Goal: Transaction & Acquisition: Purchase product/service

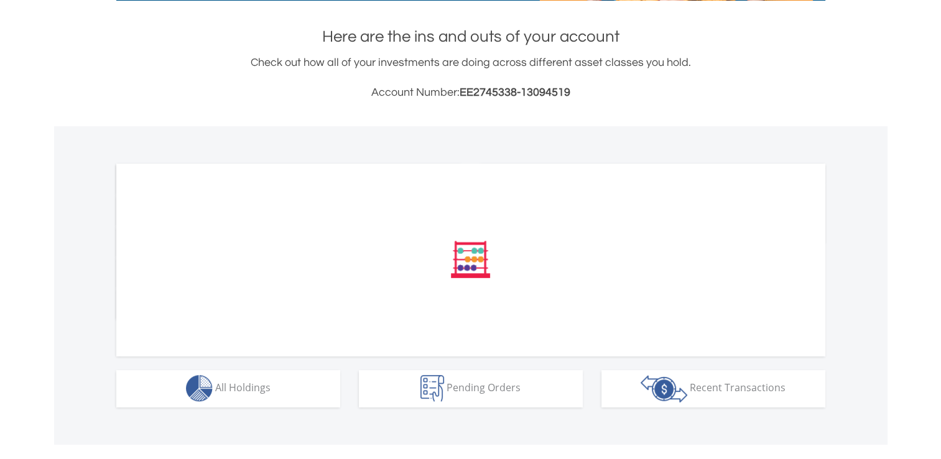
scroll to position [269, 0]
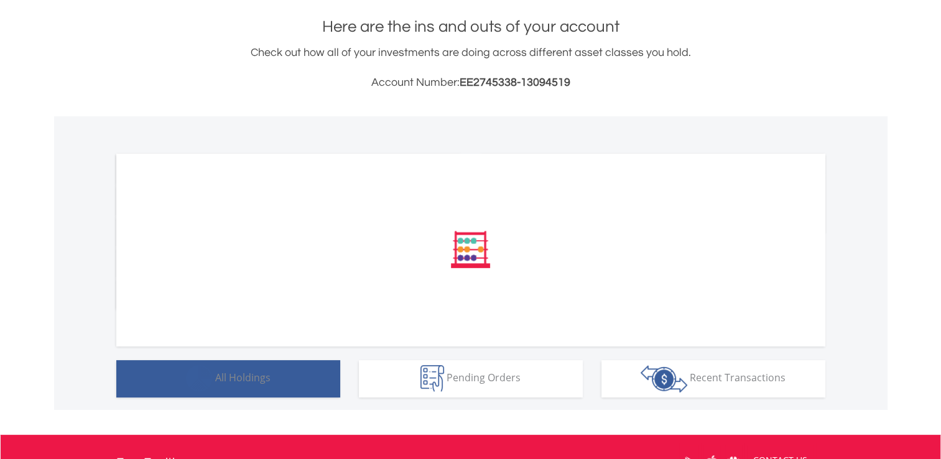
click at [311, 383] on div "﻿ Distribution Current Value Show All" at bounding box center [471, 263] width 834 height 294
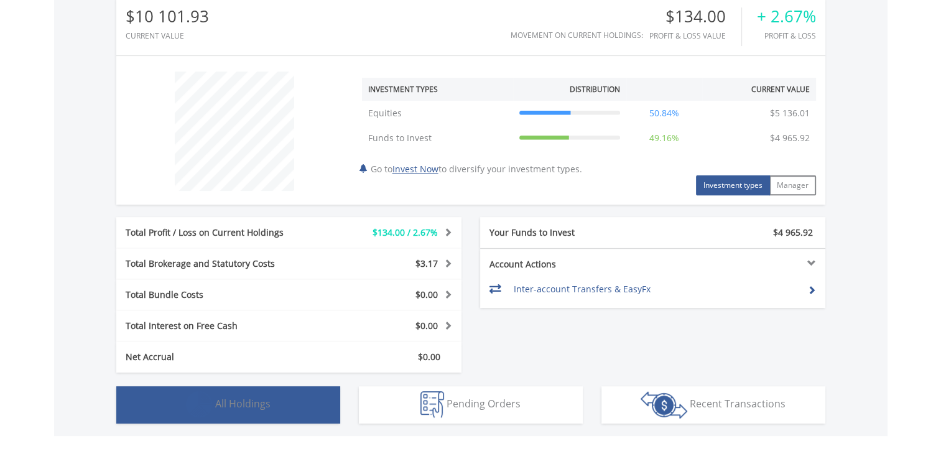
scroll to position [443, 0]
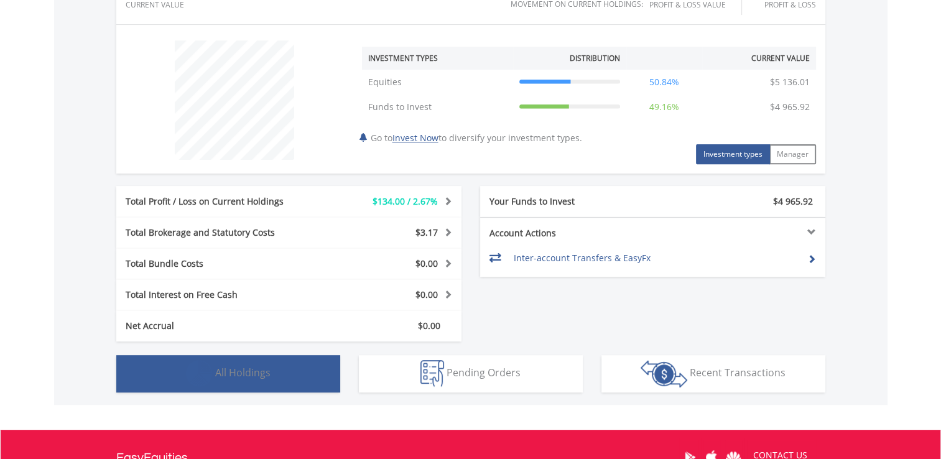
click at [309, 370] on button "Holdings All Holdings" at bounding box center [228, 373] width 224 height 37
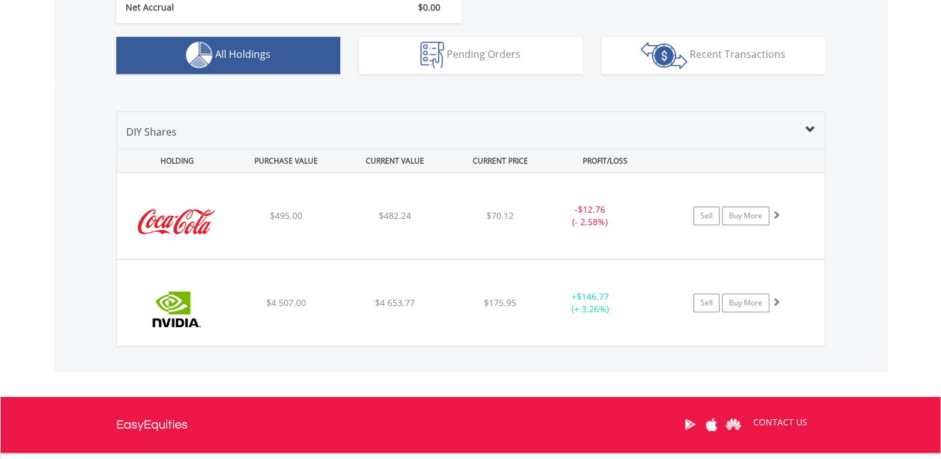
scroll to position [633, 0]
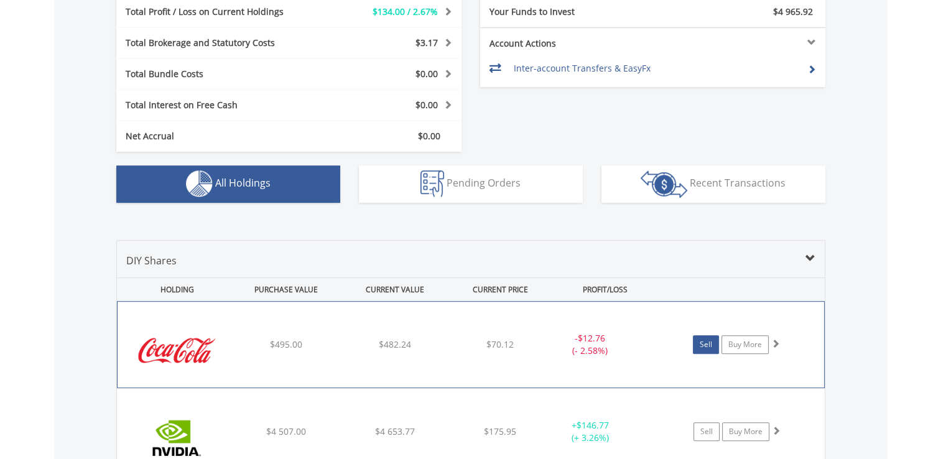
click at [714, 347] on link "Sell" at bounding box center [706, 344] width 26 height 19
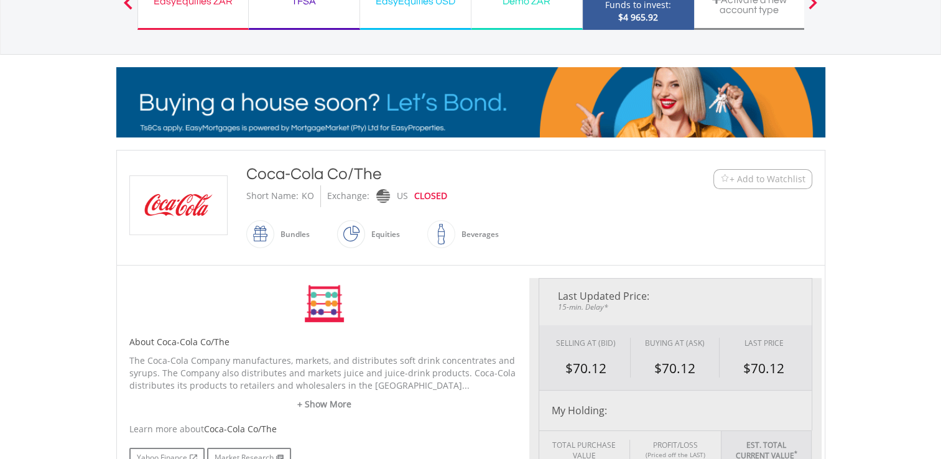
scroll to position [373, 0]
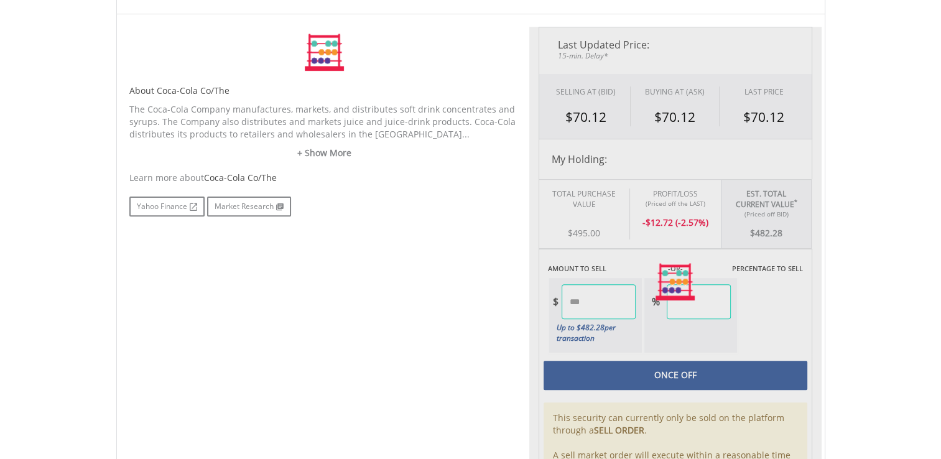
type input "******"
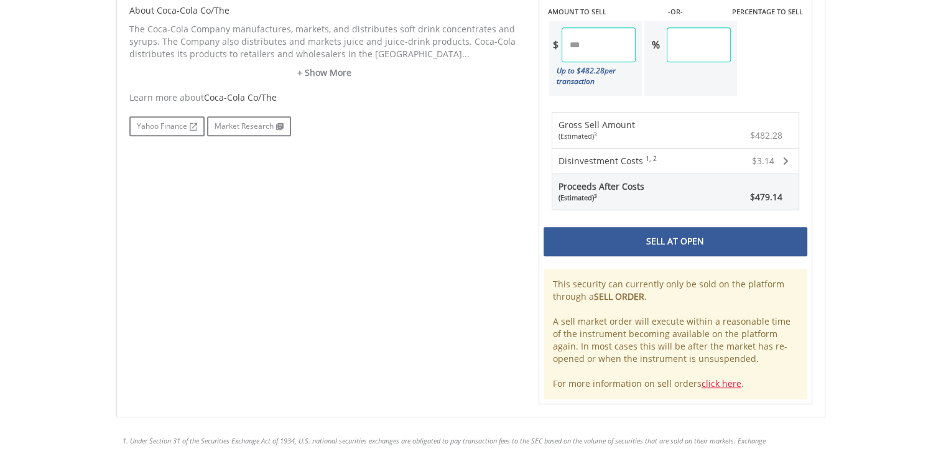
scroll to position [672, 0]
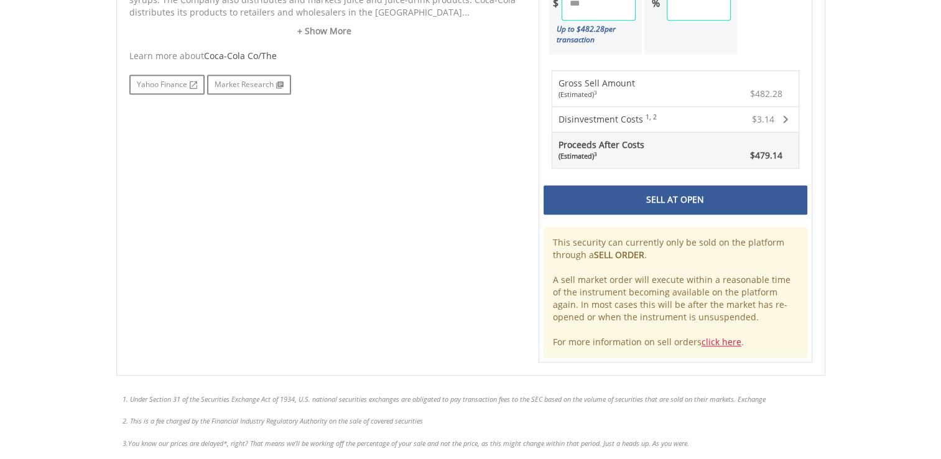
click at [672, 190] on div "Sell At Open" at bounding box center [676, 199] width 264 height 29
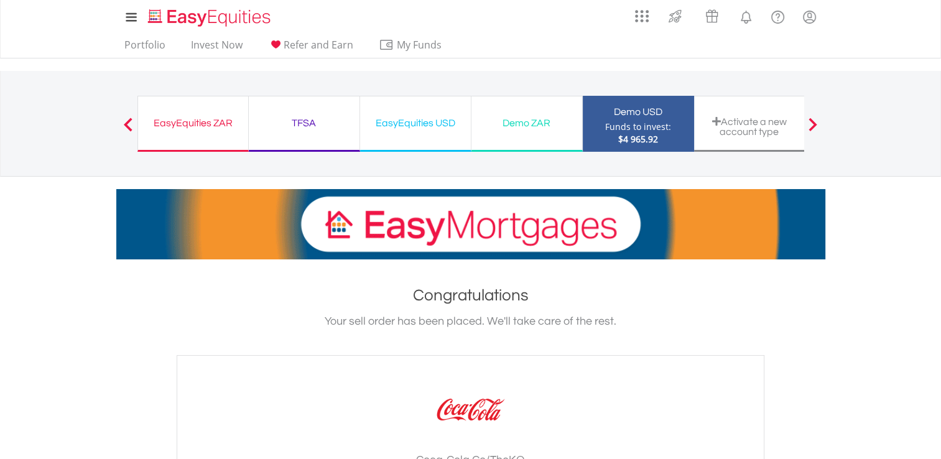
click at [121, 126] on div at bounding box center [128, 124] width 25 height 12
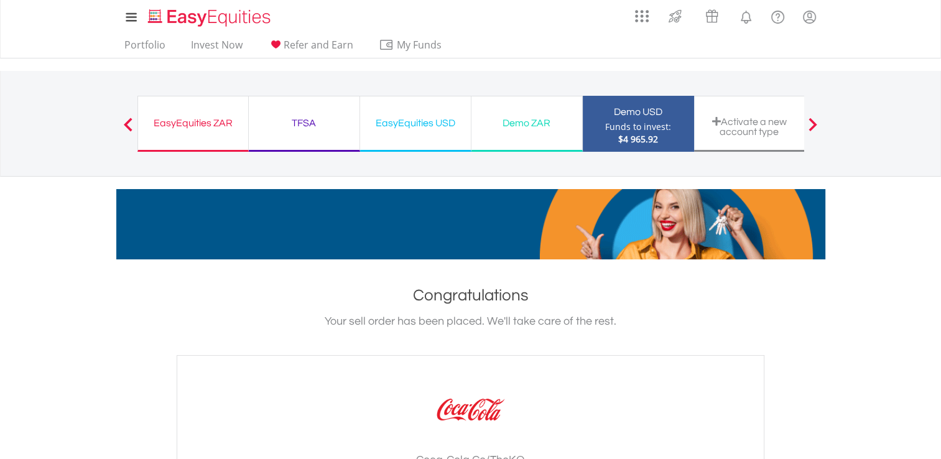
click at [121, 126] on div at bounding box center [128, 124] width 25 height 12
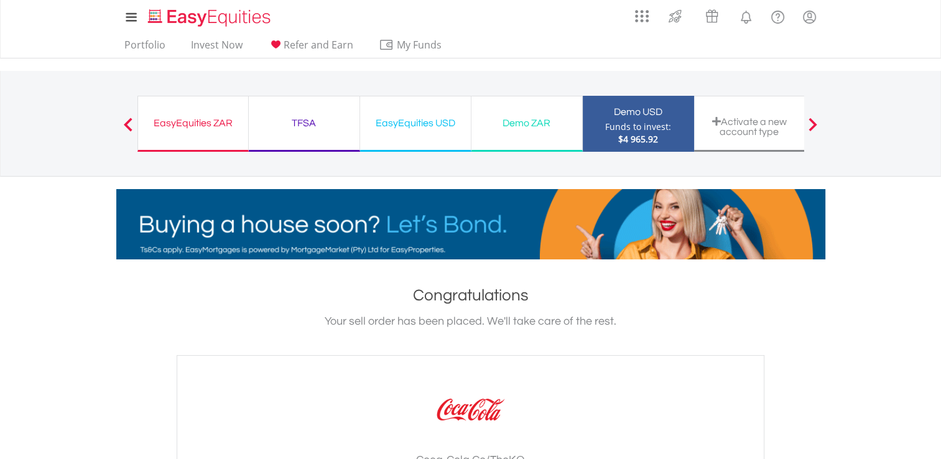
click at [126, 123] on span at bounding box center [128, 125] width 9 height 14
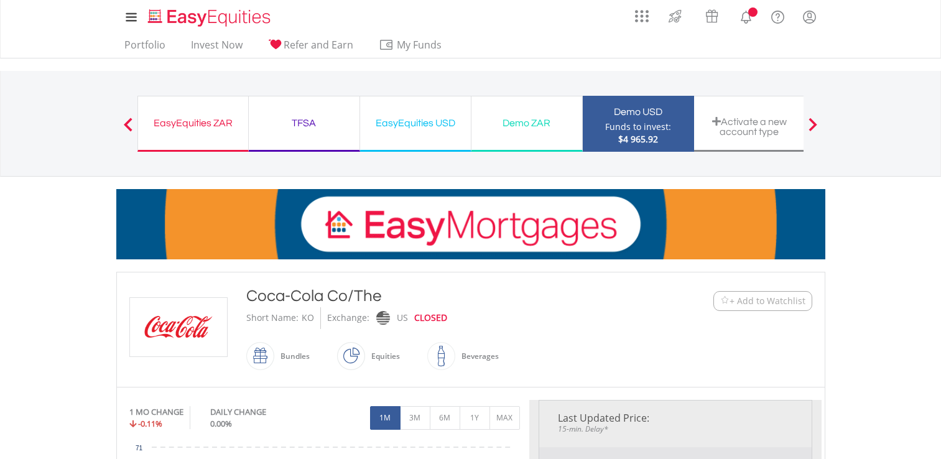
scroll to position [672, 0]
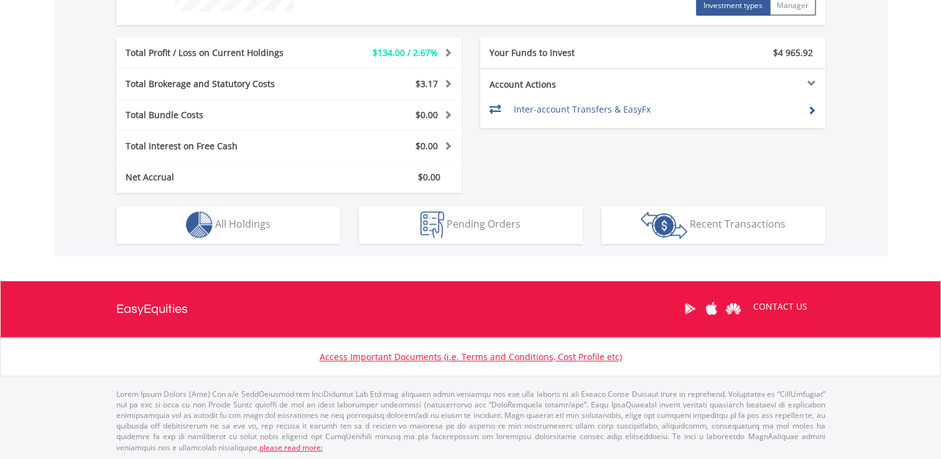
scroll to position [119, 236]
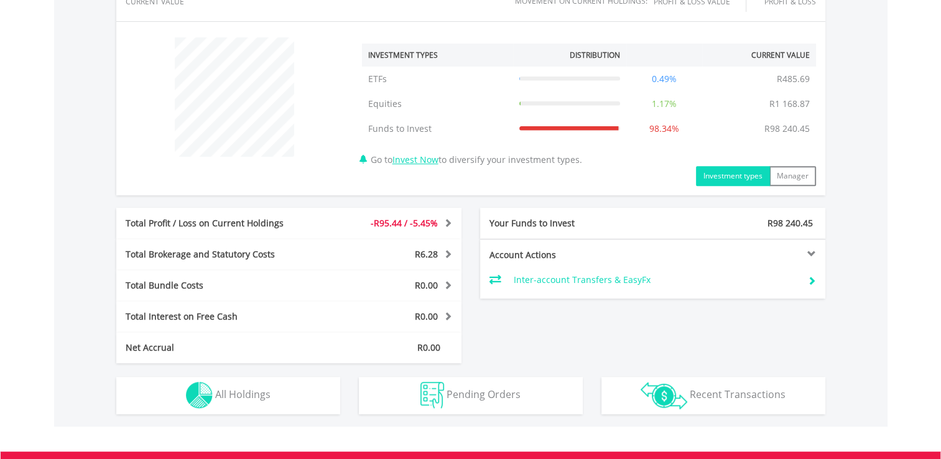
scroll to position [448, 0]
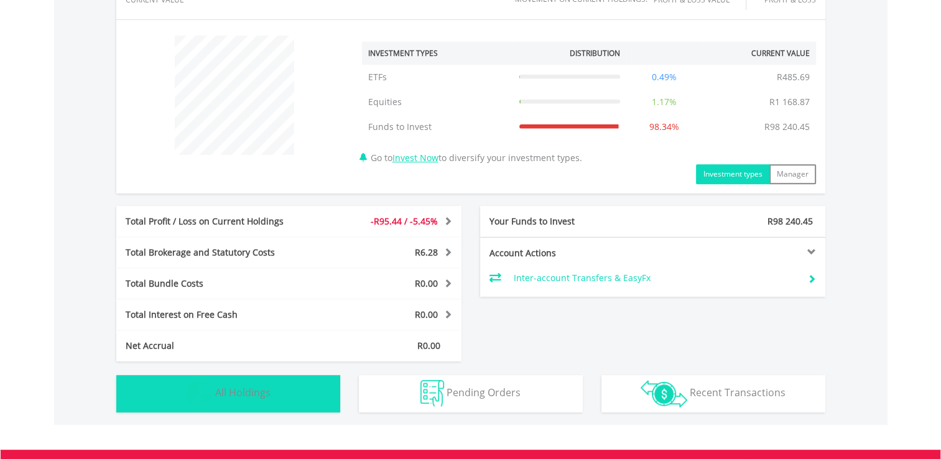
click at [280, 386] on button "Holdings All Holdings" at bounding box center [228, 393] width 224 height 37
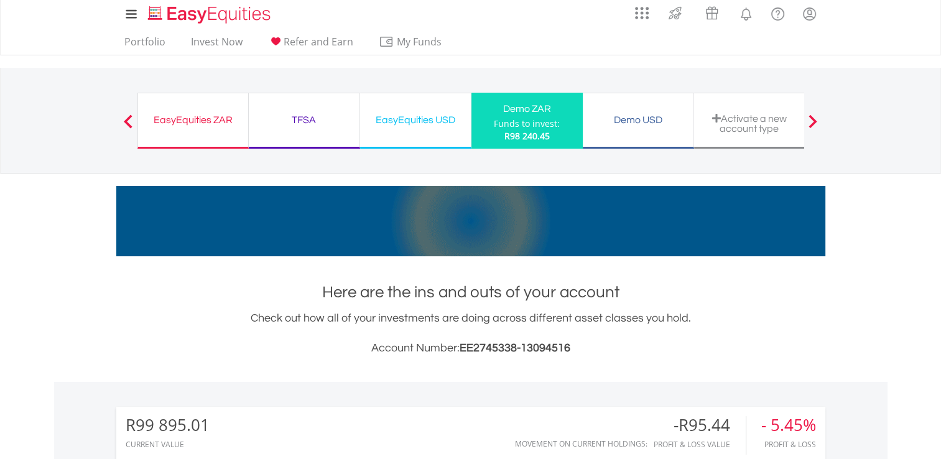
scroll to position [0, 0]
